Goal: Task Accomplishment & Management: Manage account settings

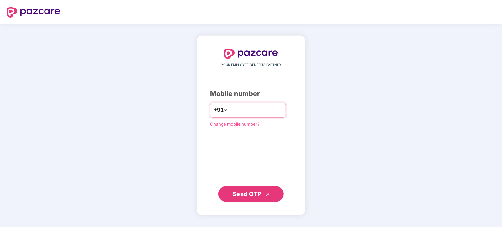
type input "**********"
click at [218, 186] on button "Send OTP" at bounding box center [250, 194] width 65 height 16
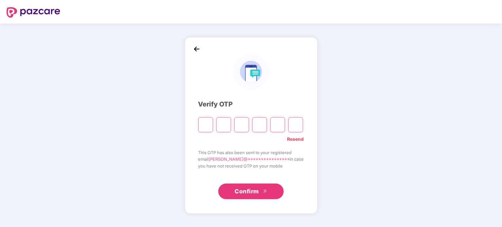
type input "*"
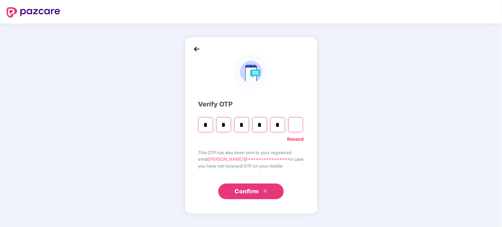
type input "*"
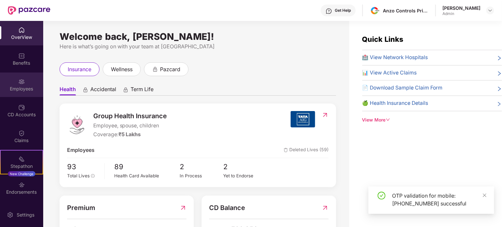
click at [20, 94] on div "Employees" at bounding box center [21, 85] width 43 height 25
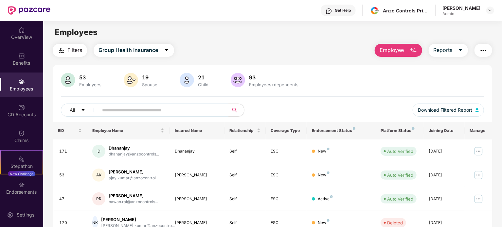
click at [148, 108] on input "text" at bounding box center [160, 110] width 117 height 10
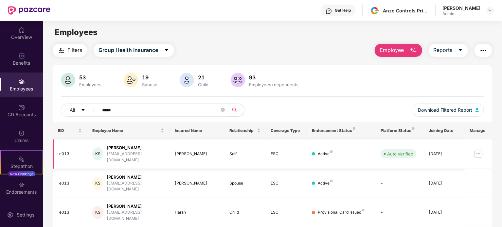
type input "*****"
click at [478, 150] on img at bounding box center [478, 154] width 10 height 10
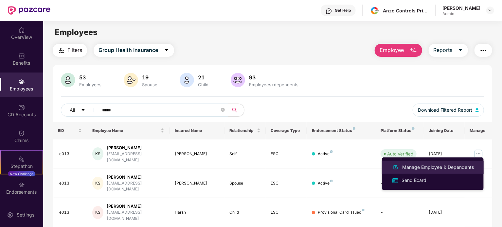
click at [438, 168] on div "Manage Employee & Dependents" at bounding box center [438, 167] width 74 height 7
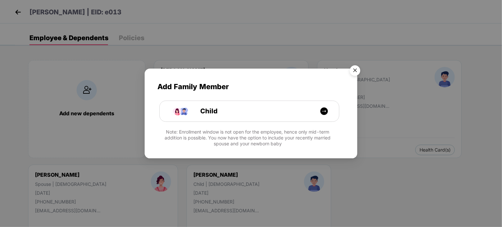
click at [356, 71] on img "Close" at bounding box center [355, 71] width 18 height 18
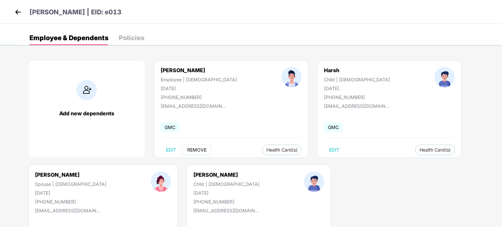
click at [196, 149] on span "REMOVE" at bounding box center [196, 149] width 19 height 5
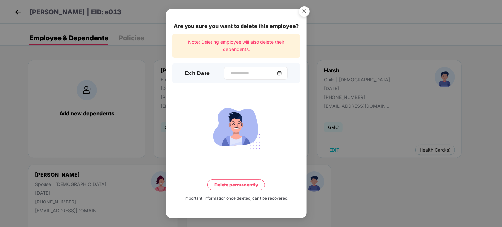
click at [281, 73] on img at bounding box center [279, 73] width 5 height 5
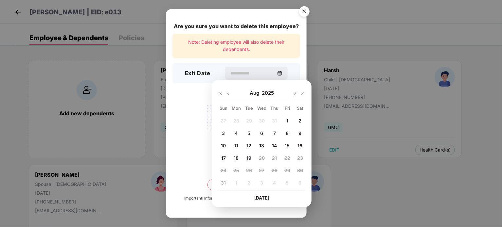
click at [299, 123] on span "2" at bounding box center [299, 121] width 3 height 6
type input "**********"
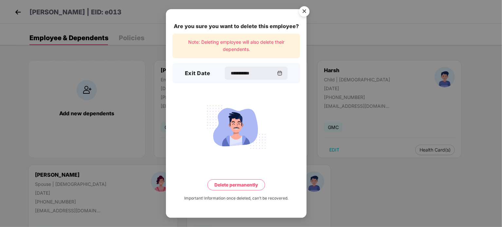
click at [237, 180] on button "Delete permanently" at bounding box center [236, 185] width 58 height 11
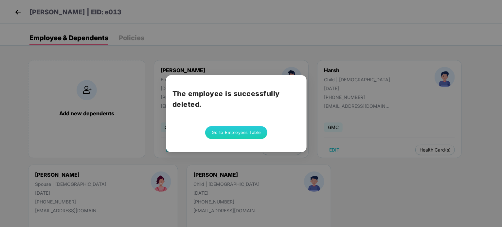
click at [224, 128] on button "Go to Employees Table" at bounding box center [236, 132] width 62 height 13
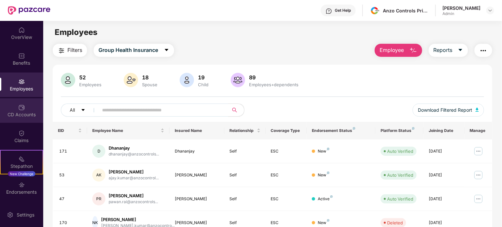
click at [26, 109] on div "CD Accounts" at bounding box center [21, 110] width 43 height 25
